Goal: Task Accomplishment & Management: Complete application form

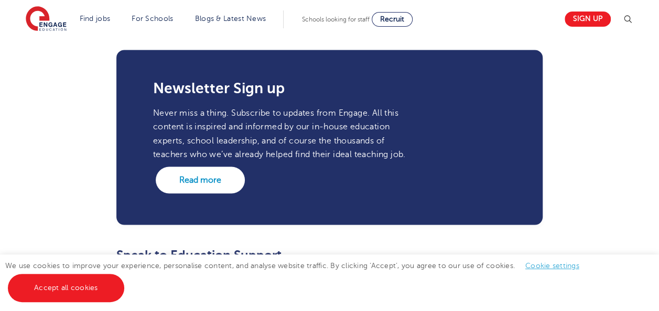
scroll to position [2821, 0]
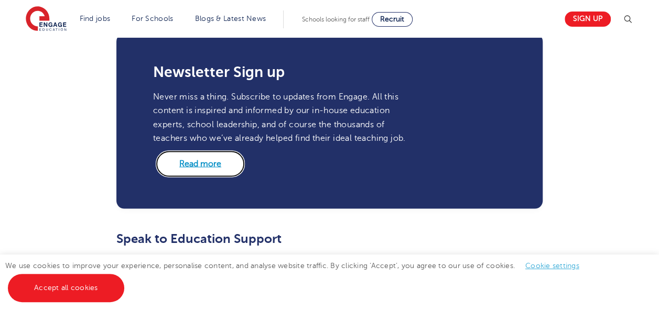
click at [217, 151] on link "Read more" at bounding box center [200, 164] width 89 height 26
